Goal: Task Accomplishment & Management: Manage account settings

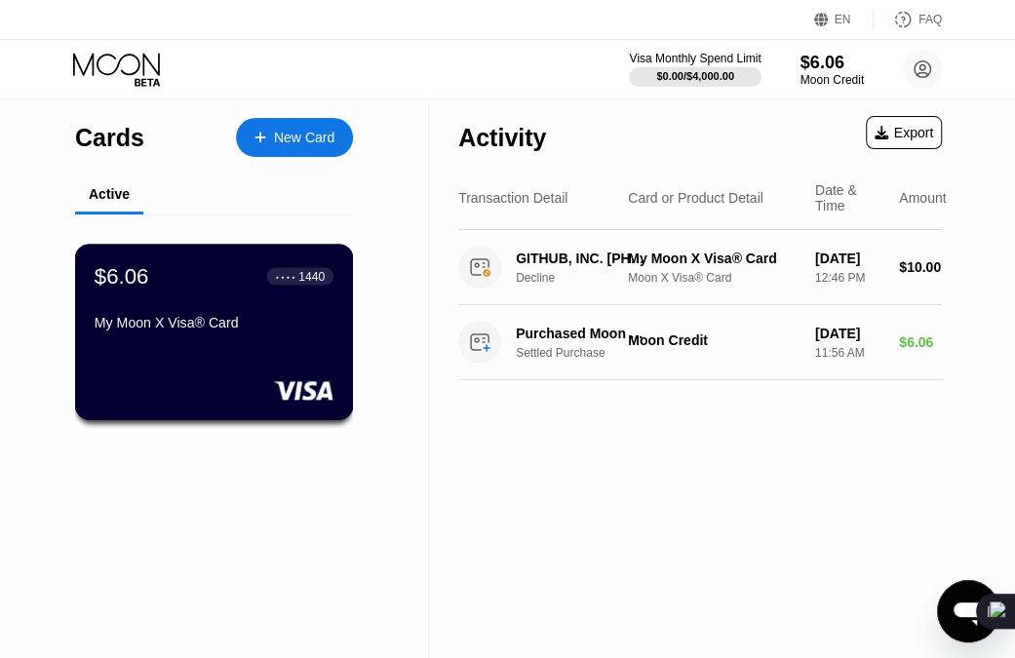
click at [242, 289] on div "$6.06 ● ● ● ● 1440" at bounding box center [214, 275] width 239 height 25
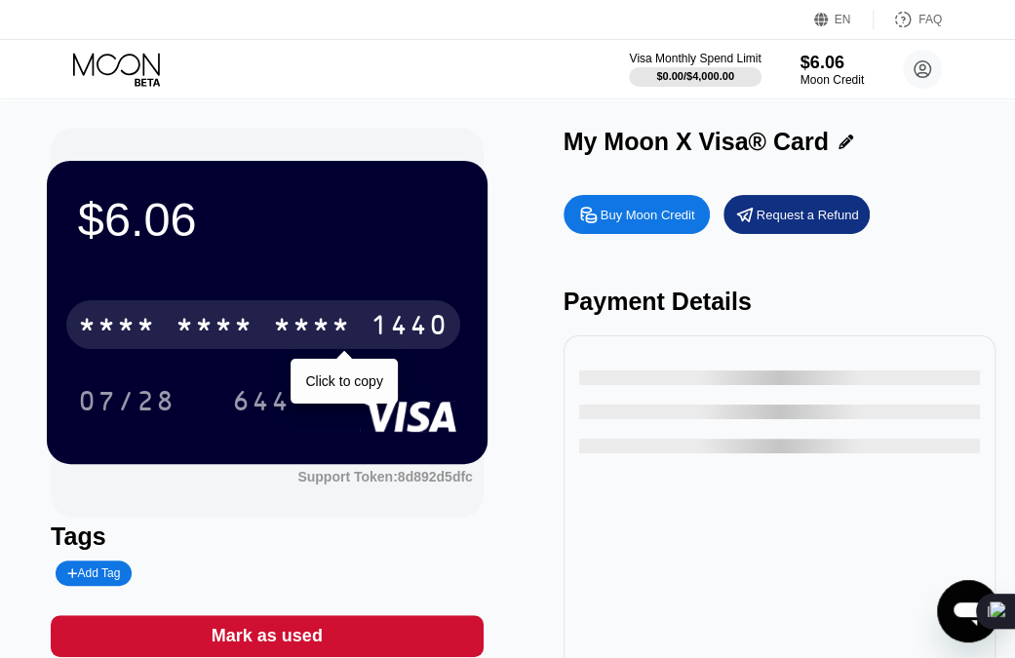
click at [293, 340] on div "* * * *" at bounding box center [312, 327] width 78 height 31
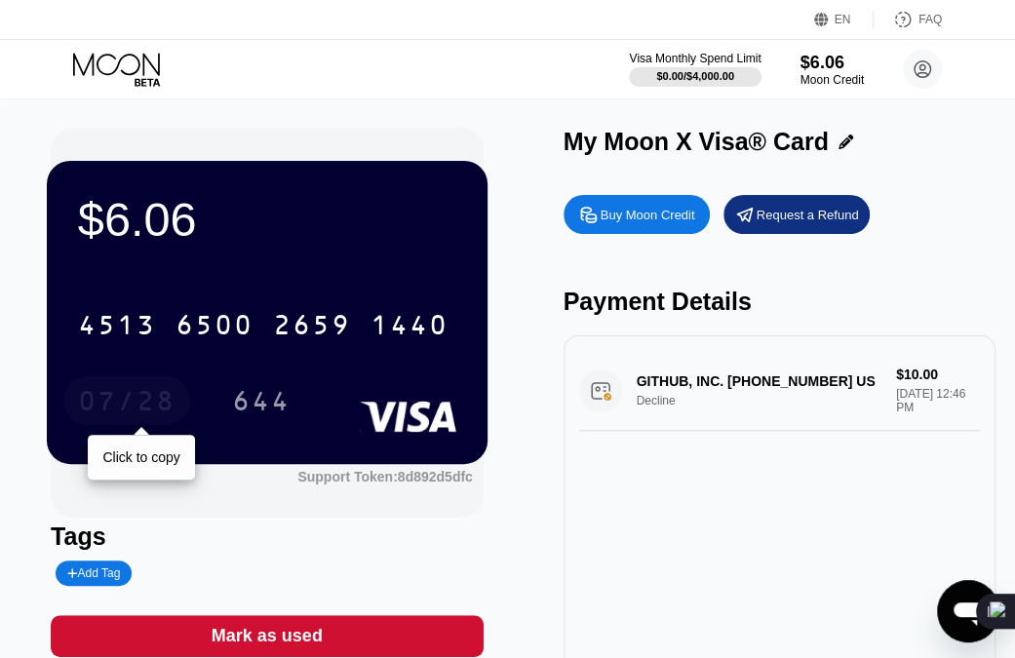
click at [137, 417] on div "07/28" at bounding box center [126, 403] width 97 height 31
